Goal: Transaction & Acquisition: Purchase product/service

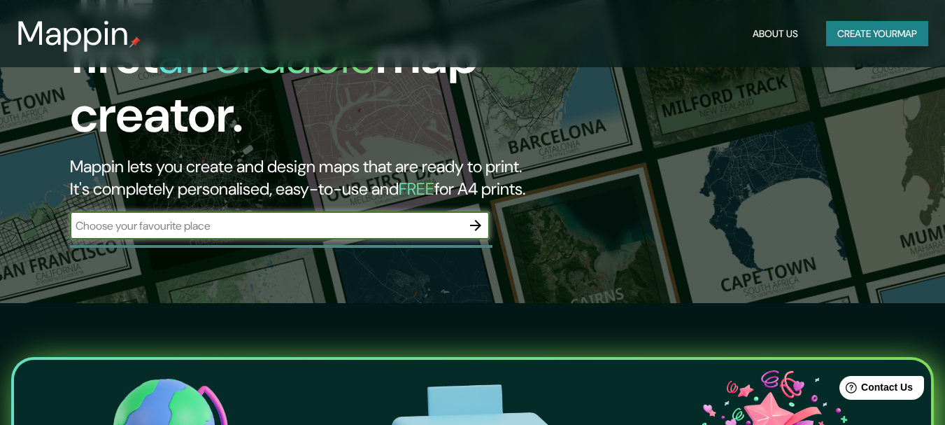
scroll to position [65, 0]
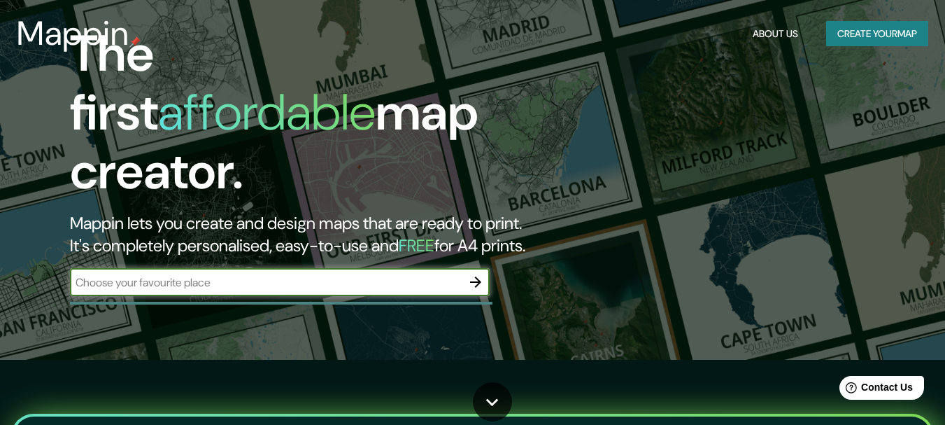
click at [237, 274] on input "text" at bounding box center [266, 282] width 392 height 16
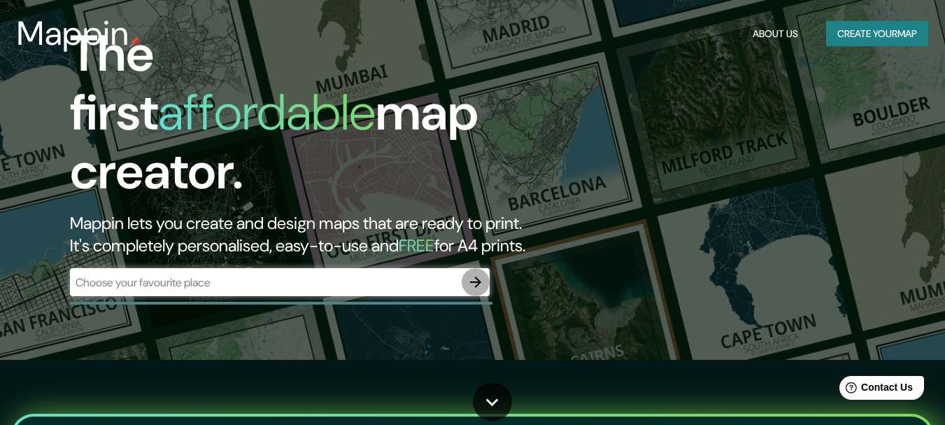
click at [472, 276] on icon "button" at bounding box center [475, 281] width 11 height 11
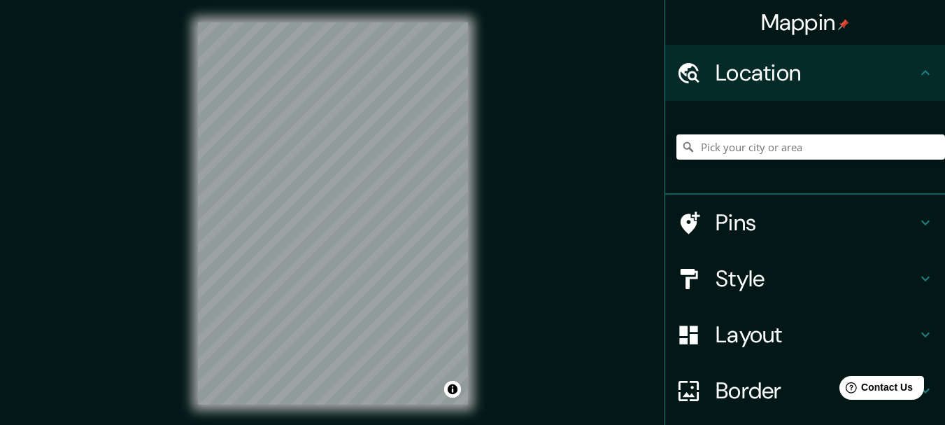
click at [541, 206] on div "Mappin Location Pins Style Layout Border Choose a border. Hint : you can make l…" at bounding box center [472, 224] width 945 height 449
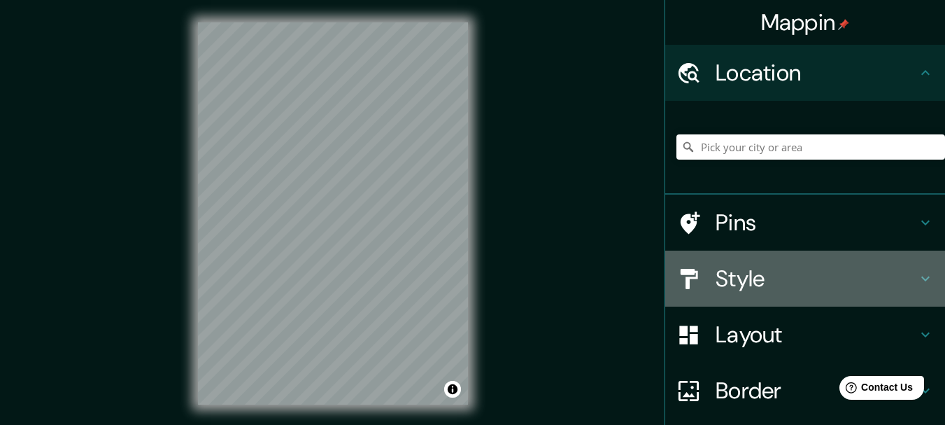
click at [733, 279] on h4 "Style" at bounding box center [817, 279] width 202 height 28
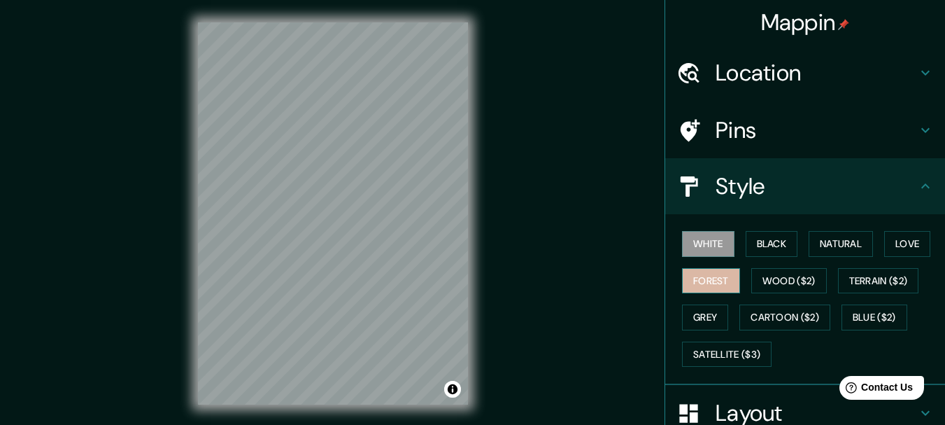
click at [712, 283] on button "Forest" at bounding box center [711, 281] width 58 height 26
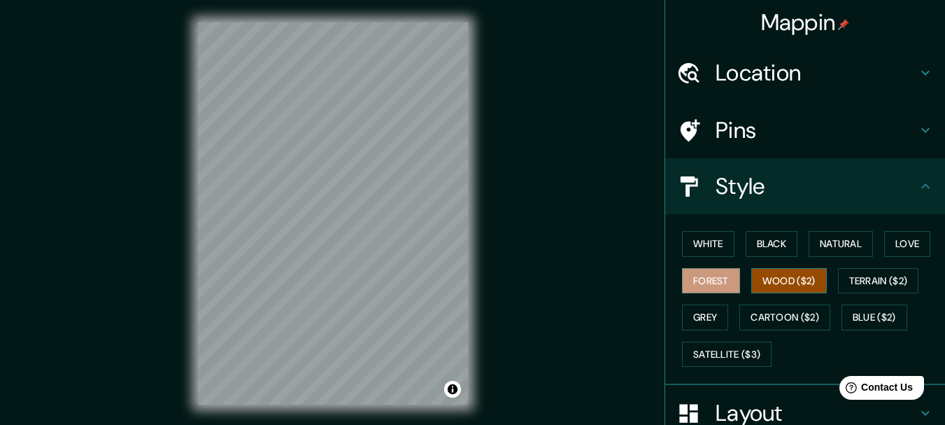
click at [765, 274] on button "Wood ($2)" at bounding box center [790, 281] width 76 height 26
click at [861, 274] on button "Terrain ($2)" at bounding box center [878, 281] width 81 height 26
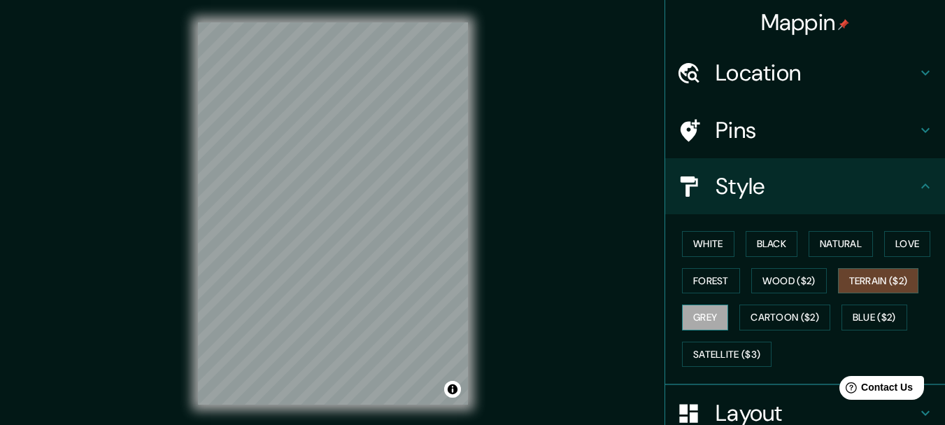
click at [703, 317] on button "Grey" at bounding box center [705, 317] width 46 height 26
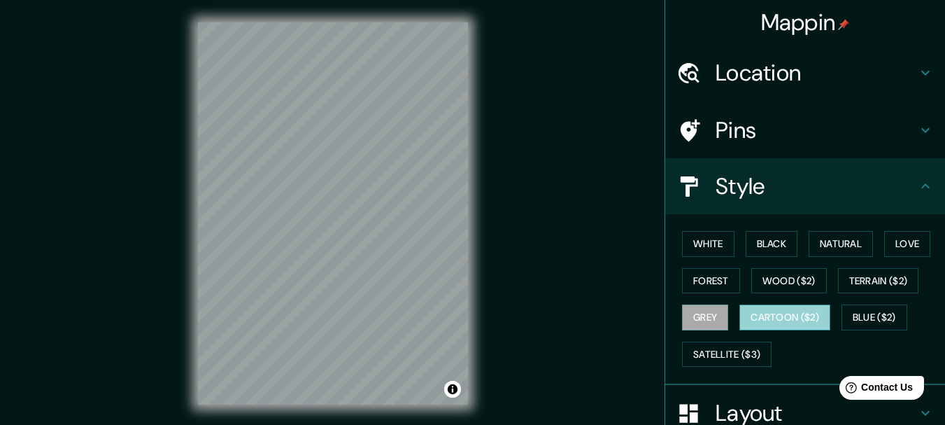
click at [766, 314] on button "Cartoon ($2)" at bounding box center [785, 317] width 91 height 26
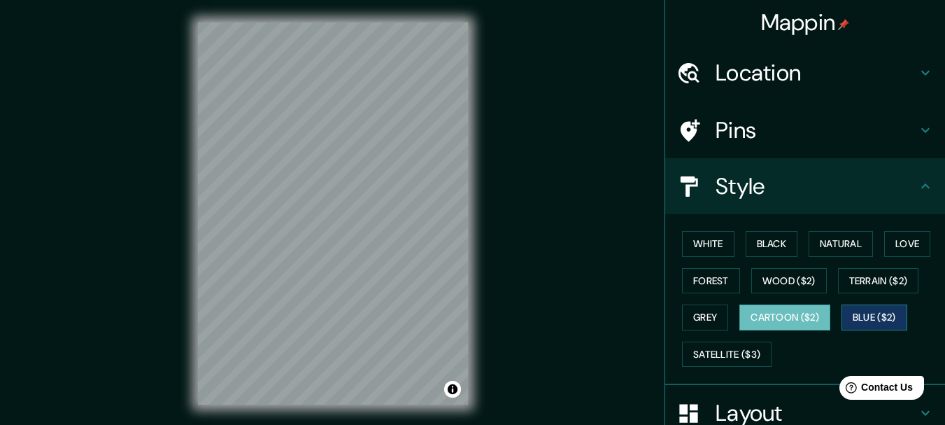
click at [863, 309] on button "Blue ($2)" at bounding box center [875, 317] width 66 height 26
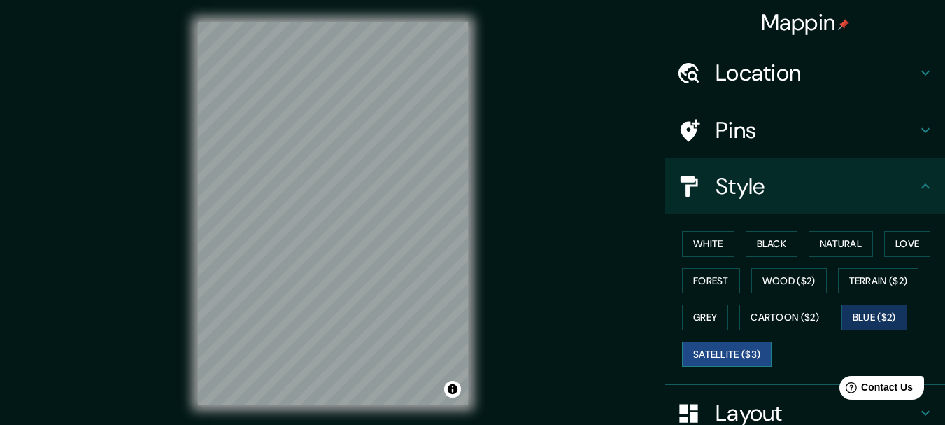
click at [733, 361] on button "Satellite ($3)" at bounding box center [727, 355] width 90 height 26
click at [702, 242] on button "White" at bounding box center [708, 244] width 52 height 26
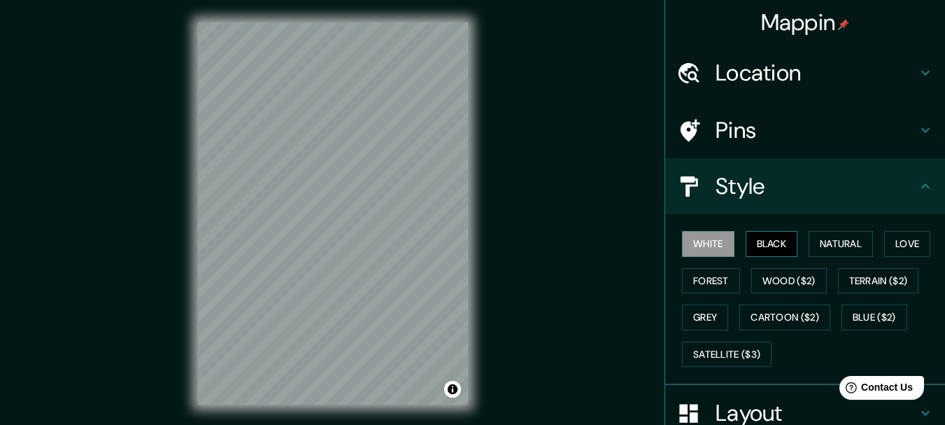
click at [776, 245] on button "Black" at bounding box center [772, 244] width 52 height 26
click at [832, 244] on button "Natural" at bounding box center [841, 244] width 64 height 26
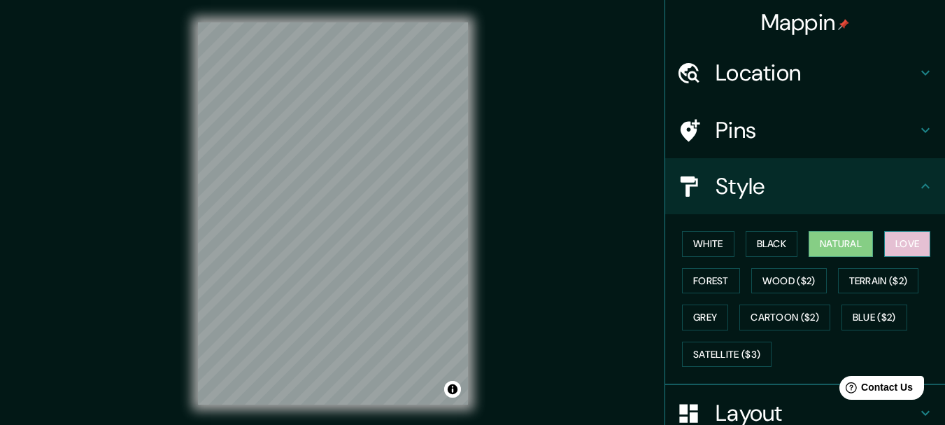
click at [914, 239] on button "Love" at bounding box center [908, 244] width 46 height 26
click at [757, 244] on button "Black" at bounding box center [772, 244] width 52 height 26
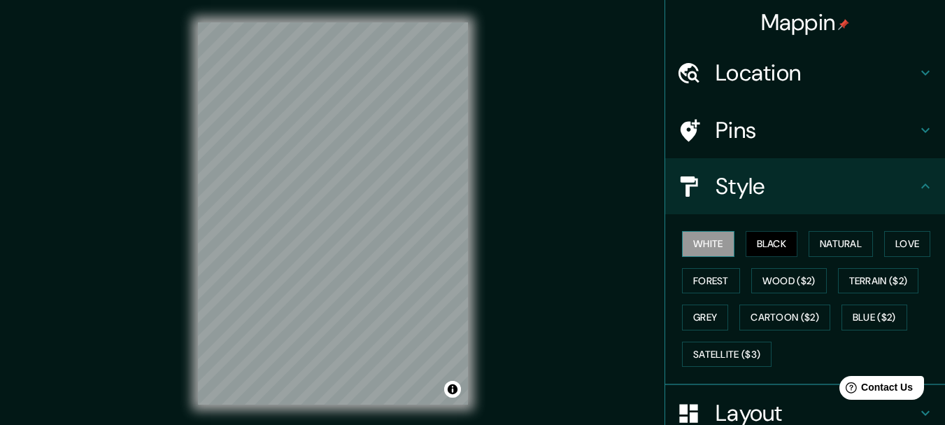
click at [711, 246] on button "White" at bounding box center [708, 244] width 52 height 26
click at [708, 285] on button "Forest" at bounding box center [711, 281] width 58 height 26
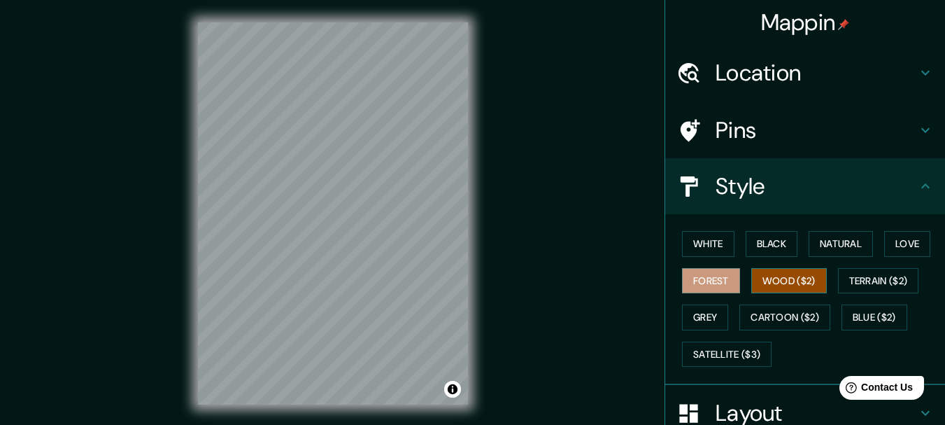
click at [780, 275] on button "Wood ($2)" at bounding box center [790, 281] width 76 height 26
click at [847, 275] on button "Terrain ($2)" at bounding box center [878, 281] width 81 height 26
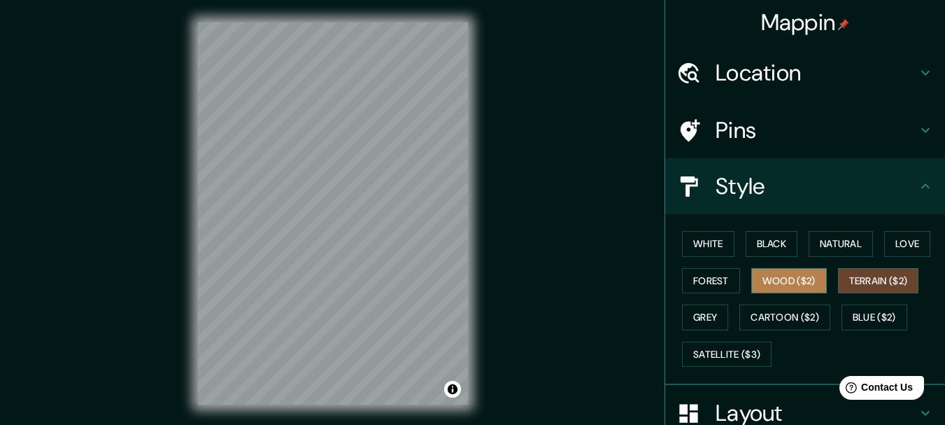
click at [782, 279] on button "Wood ($2)" at bounding box center [790, 281] width 76 height 26
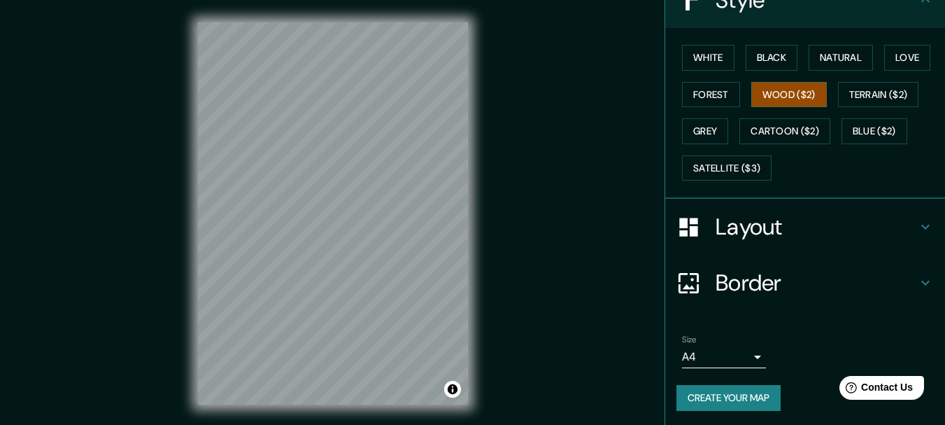
scroll to position [189, 0]
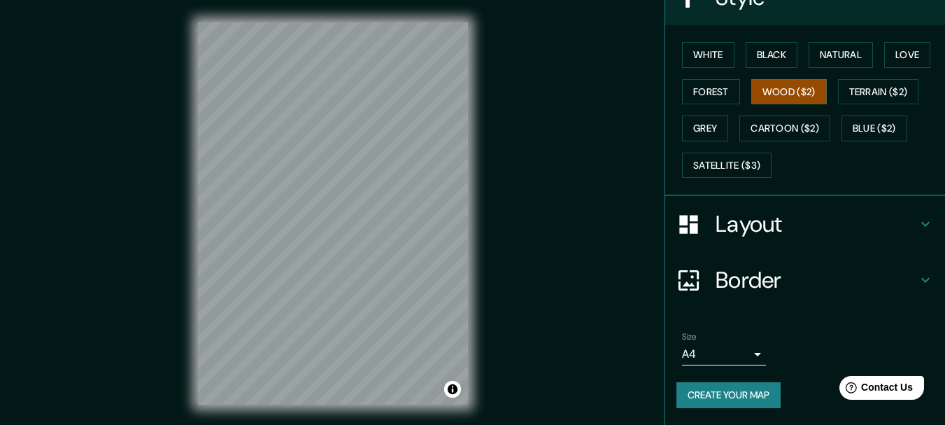
click at [724, 223] on h4 "Layout" at bounding box center [817, 224] width 202 height 28
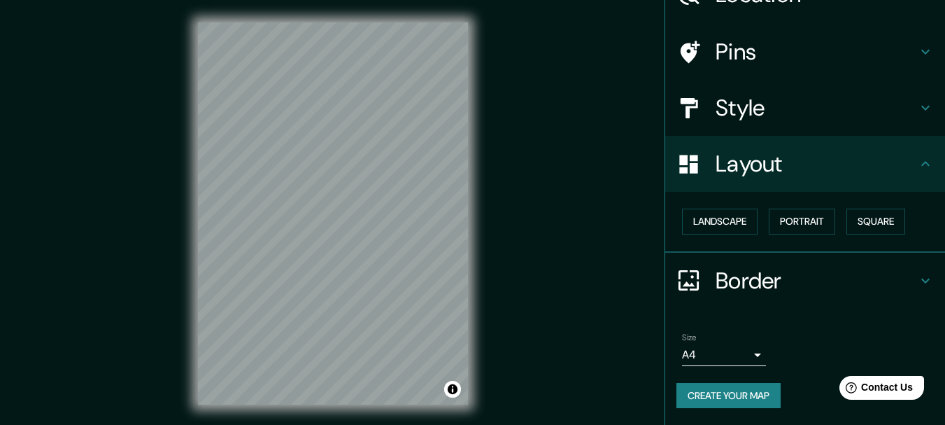
scroll to position [78, 0]
click at [720, 220] on button "Landscape" at bounding box center [720, 222] width 76 height 26
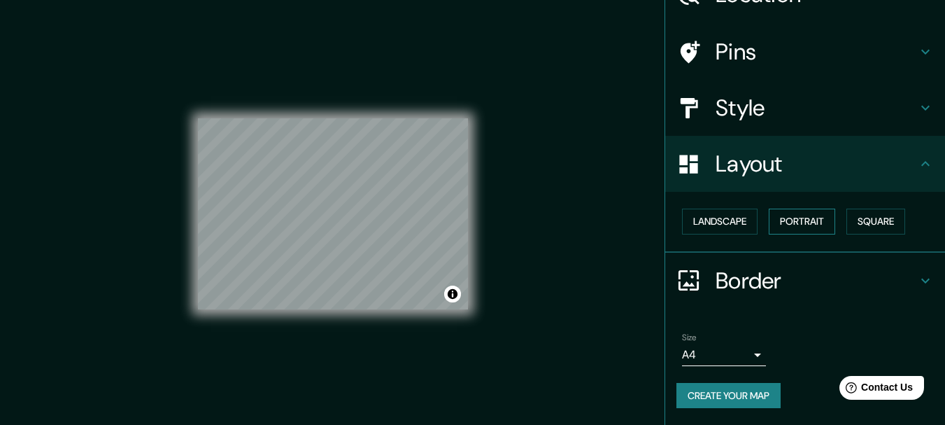
click at [791, 220] on button "Portrait" at bounding box center [802, 222] width 66 height 26
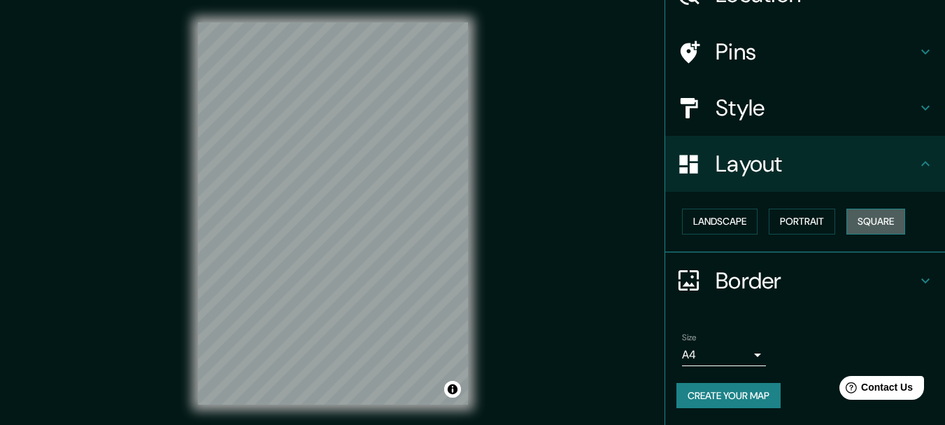
click at [869, 219] on button "Square" at bounding box center [876, 222] width 59 height 26
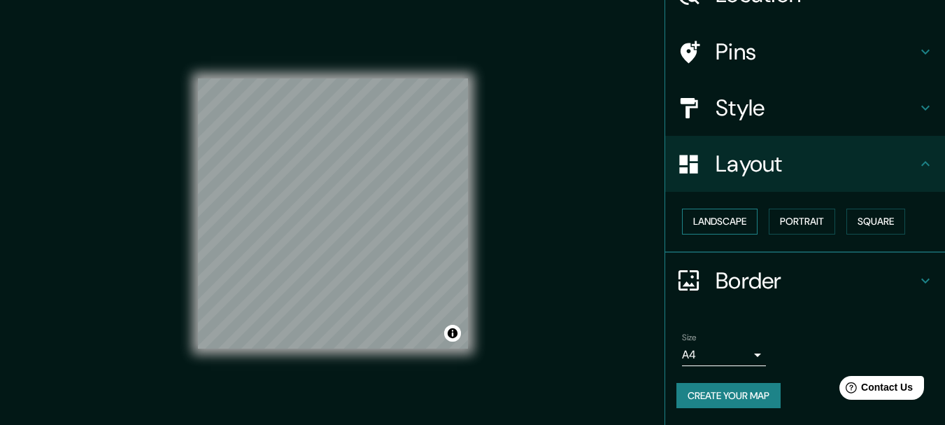
click at [731, 223] on button "Landscape" at bounding box center [720, 222] width 76 height 26
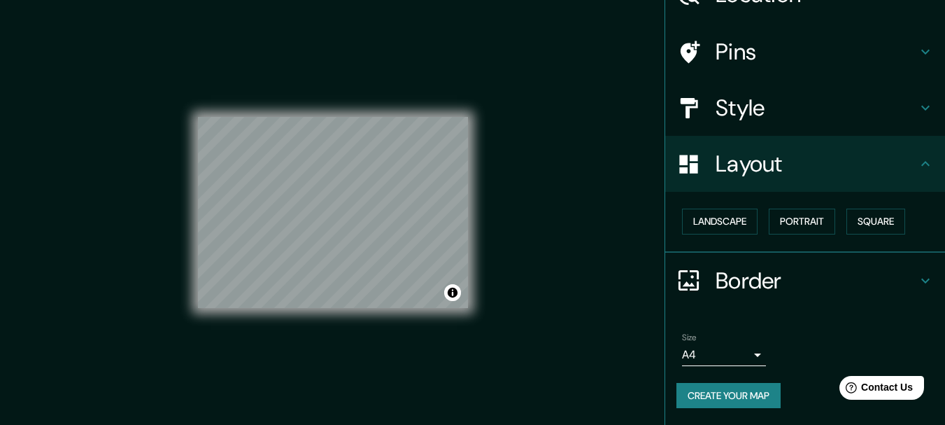
scroll to position [24, 0]
